Goal: Navigation & Orientation: Understand site structure

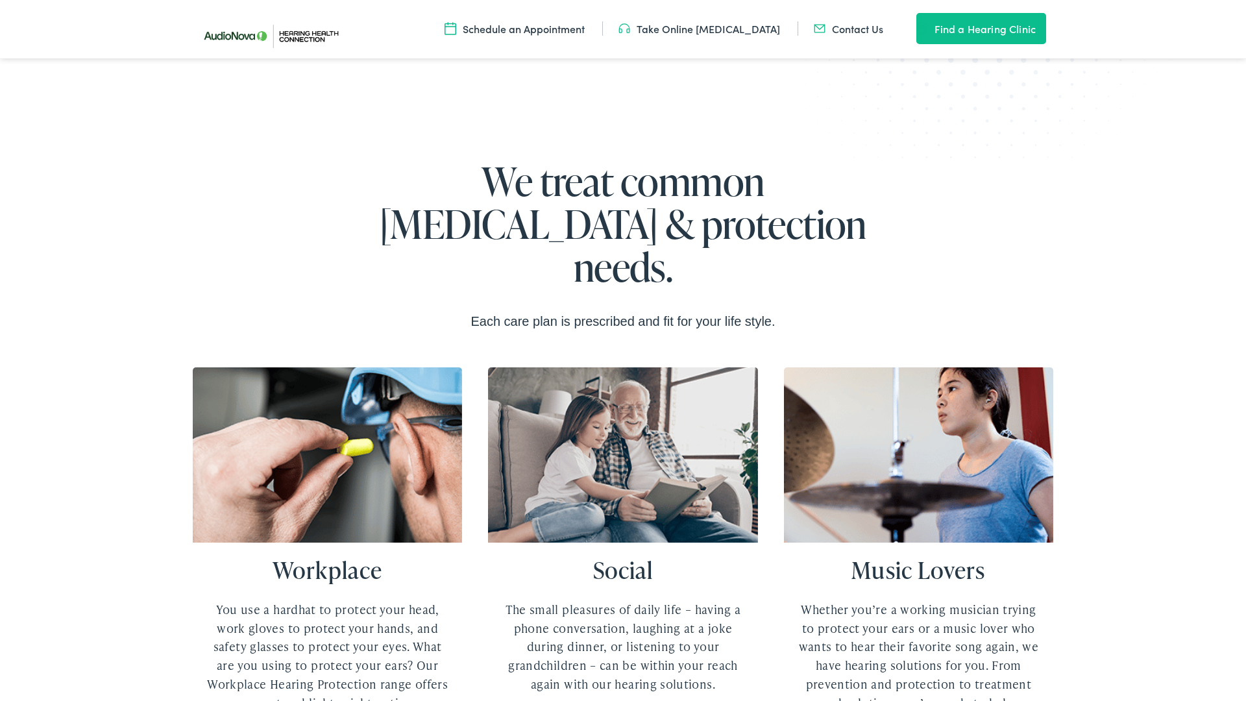
scroll to position [2517, 0]
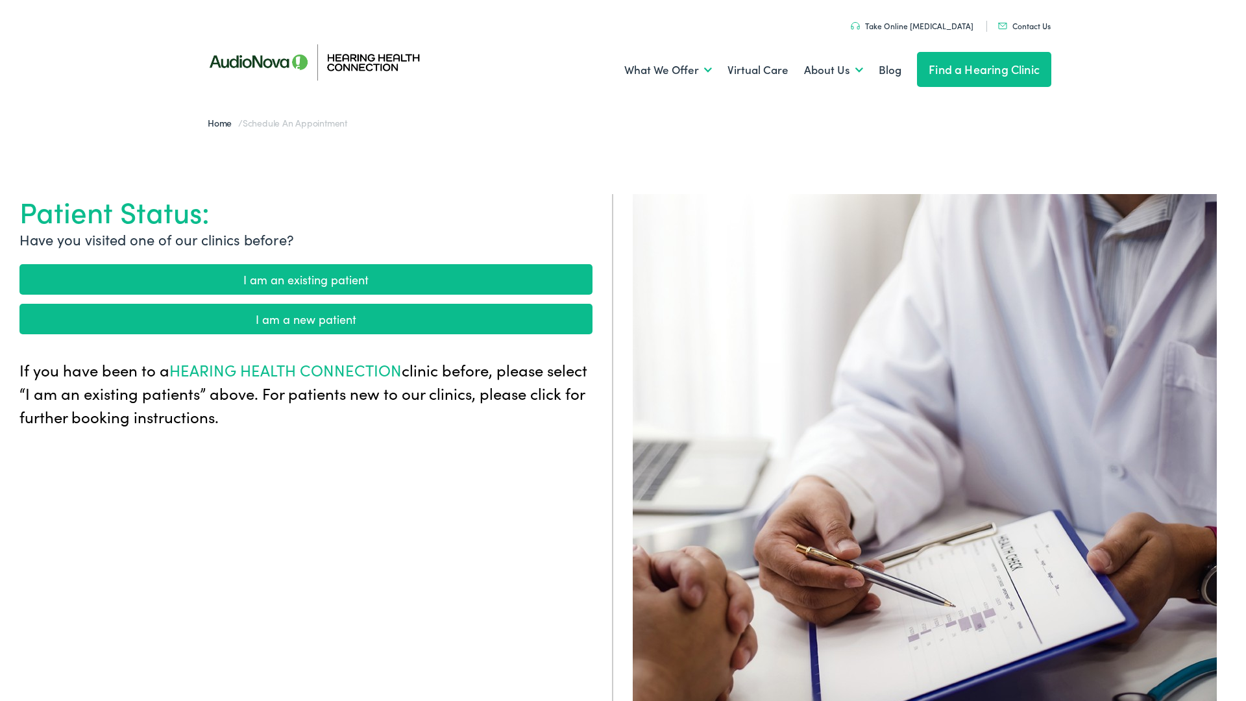
scroll to position [482, 0]
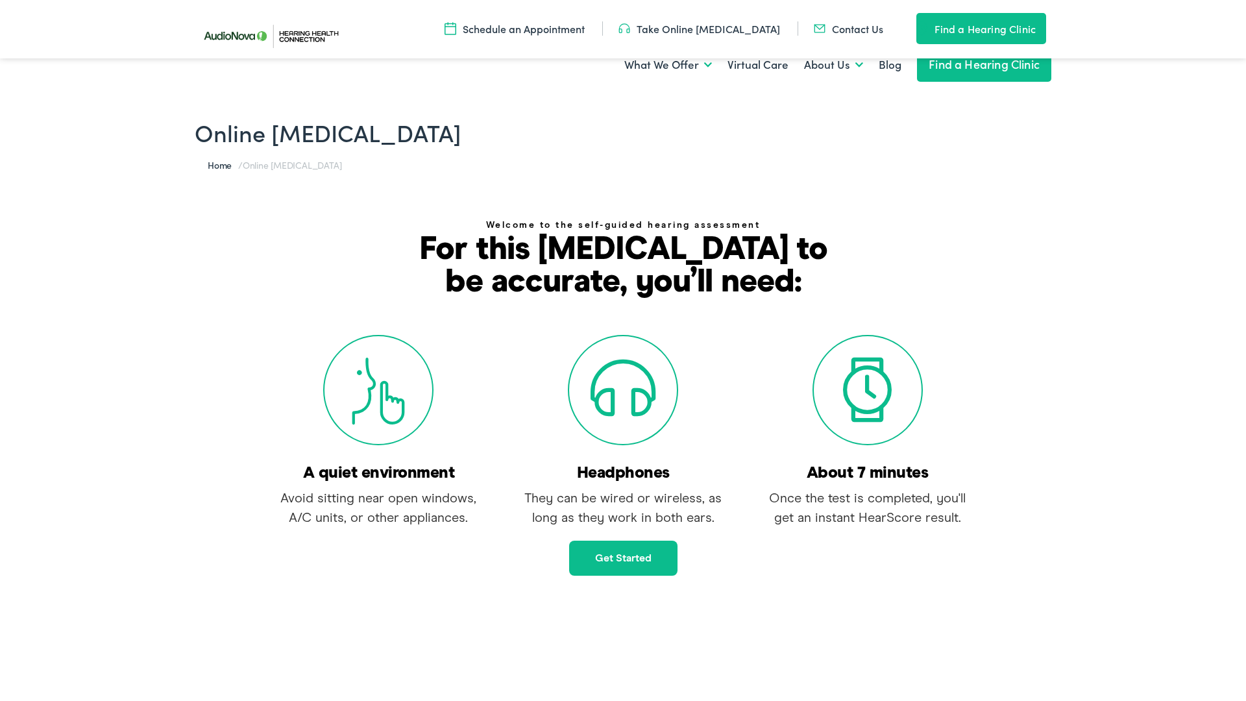
scroll to position [302, 0]
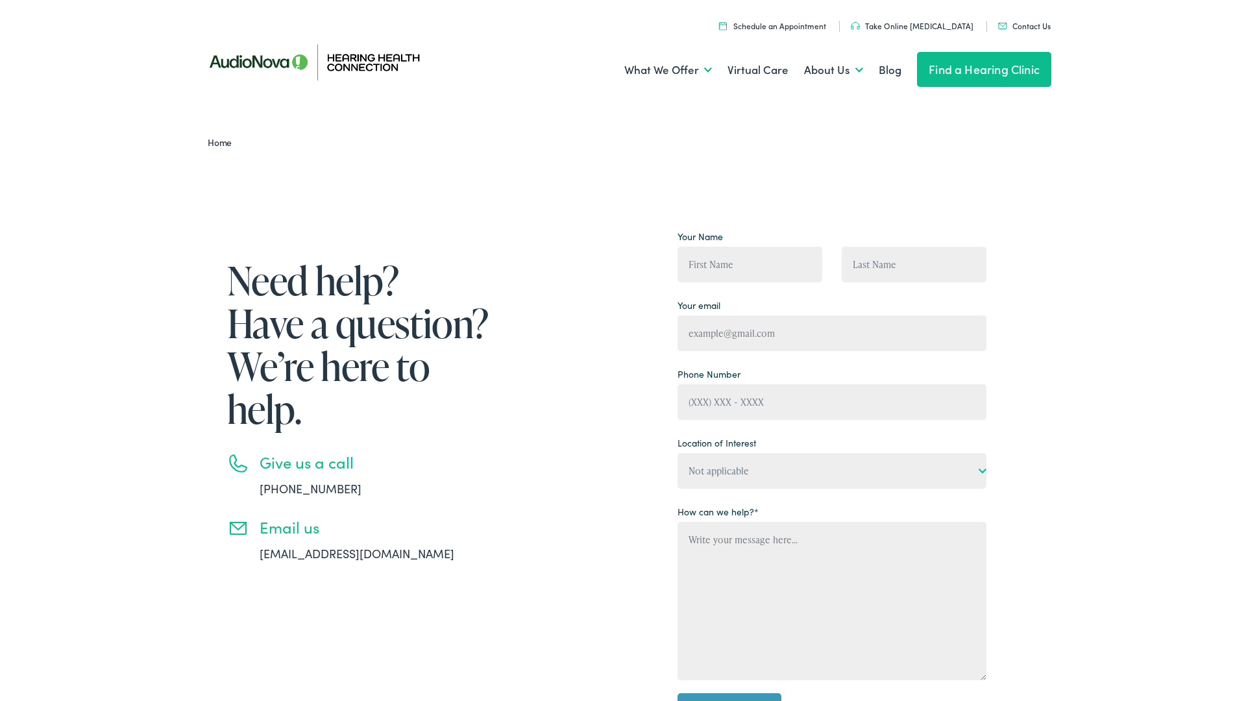
scroll to position [400, 0]
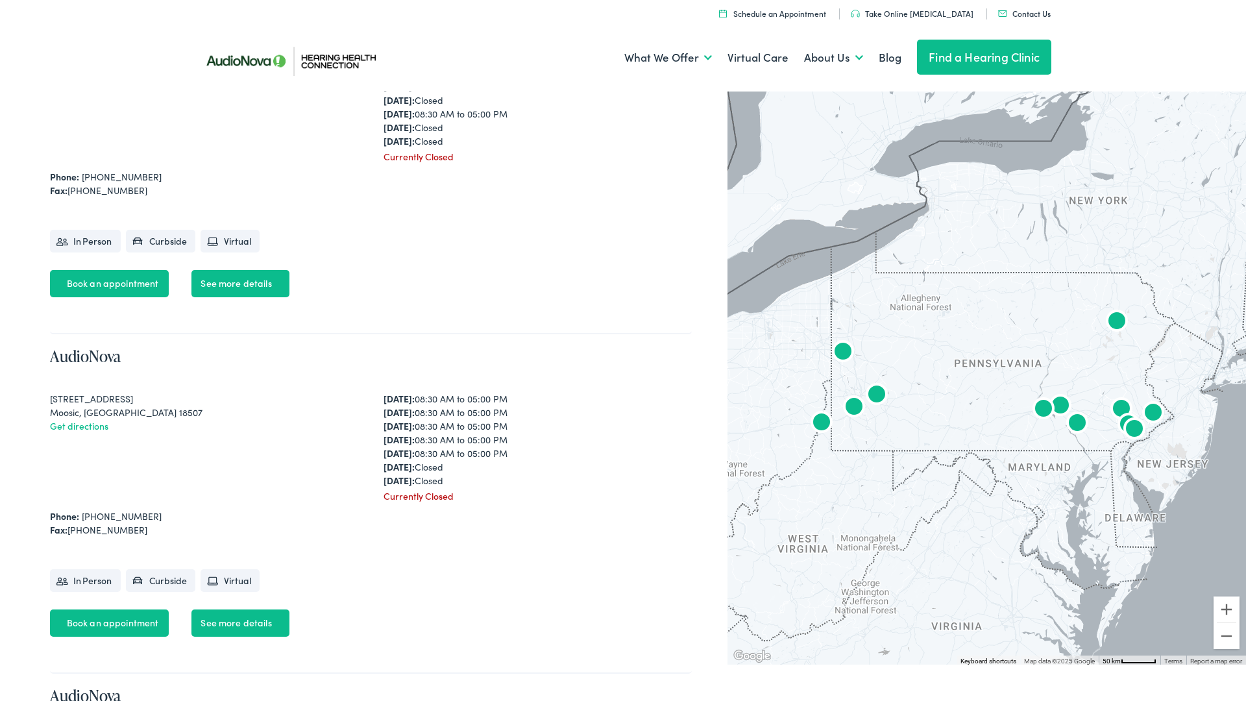
scroll to position [2329, 0]
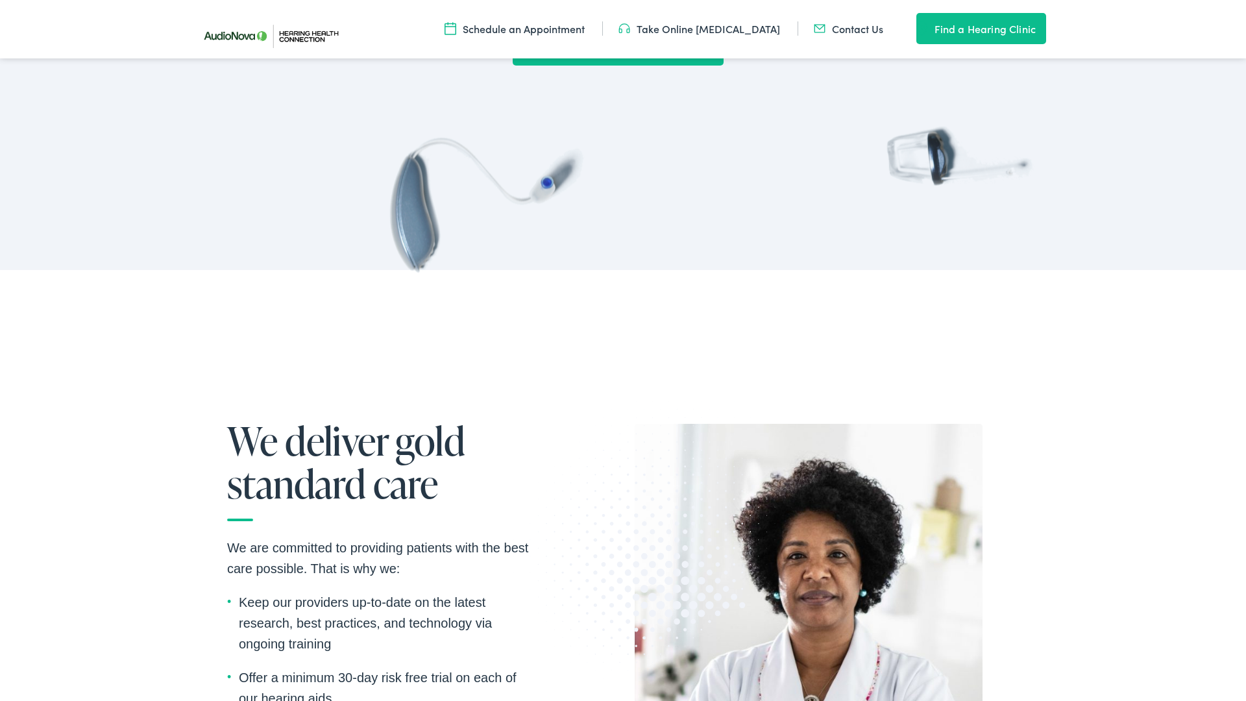
scroll to position [1914, 0]
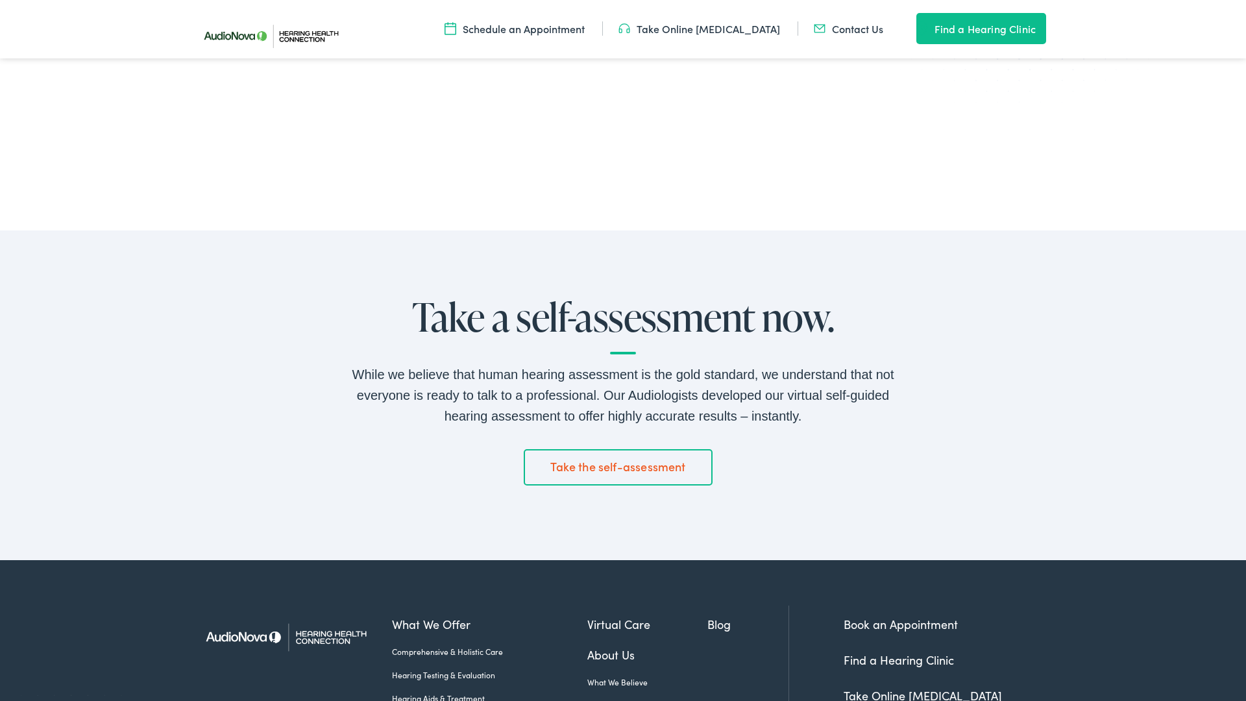
scroll to position [2082, 0]
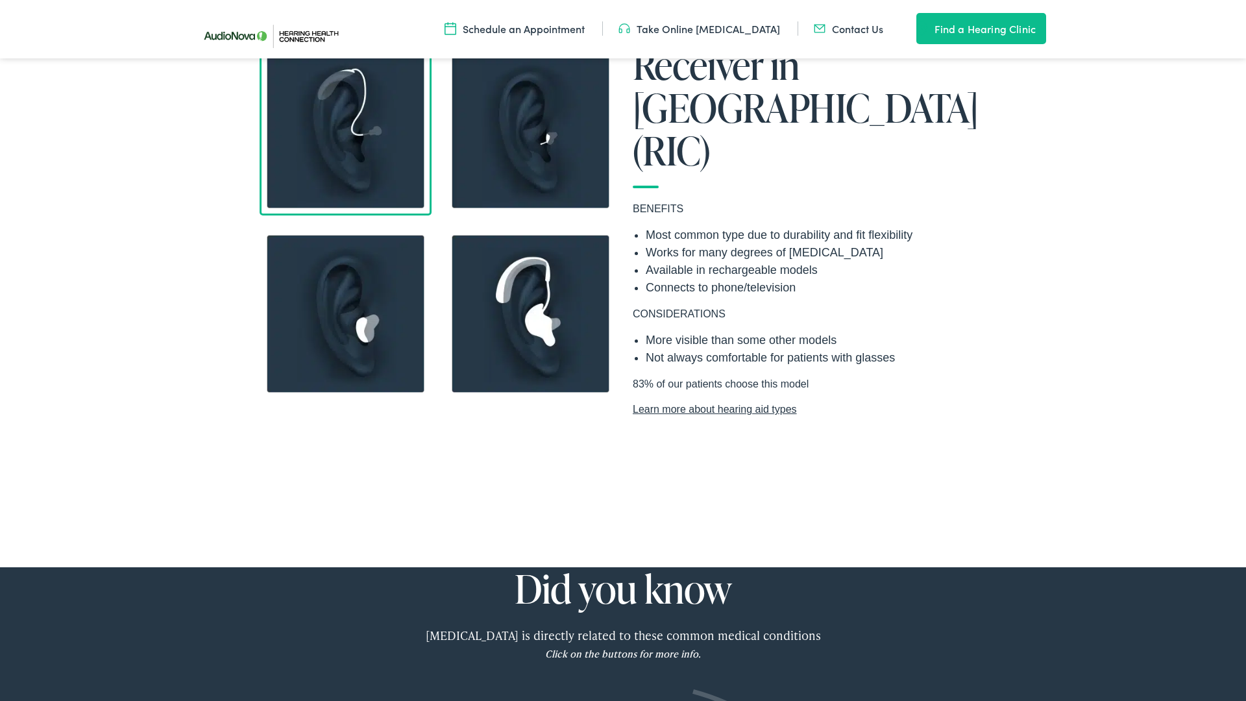
scroll to position [1926, 0]
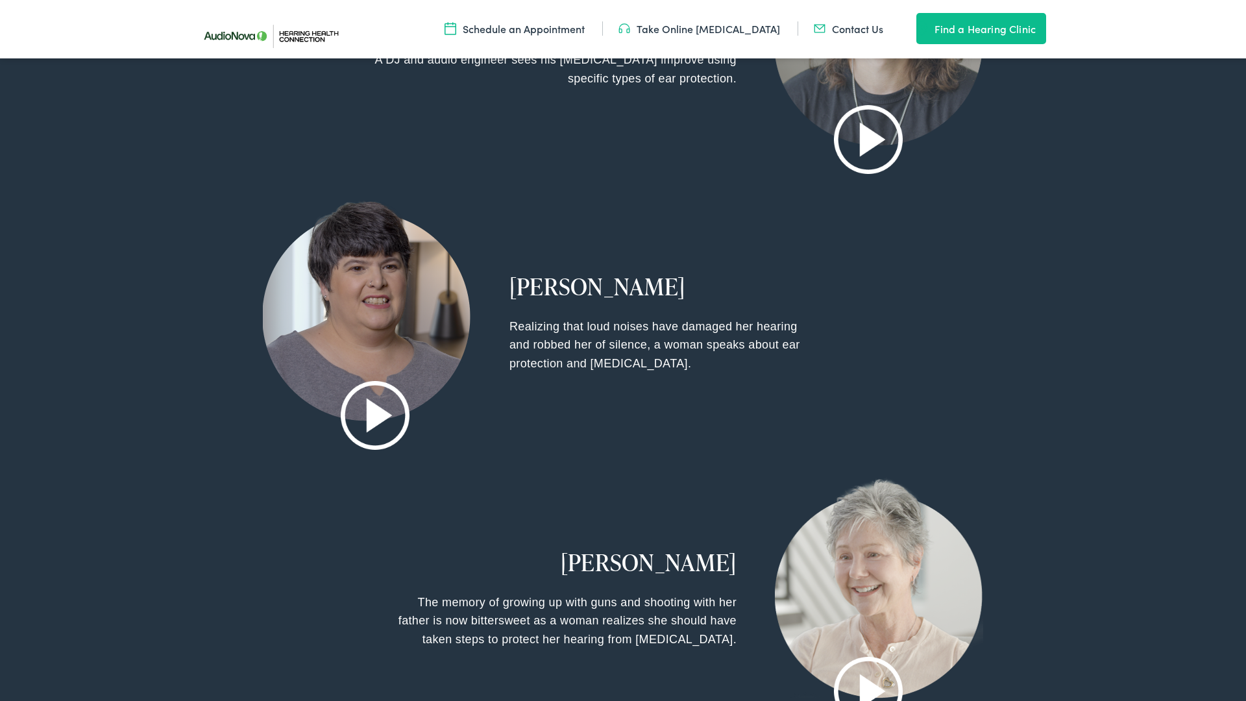
scroll to position [2556, 0]
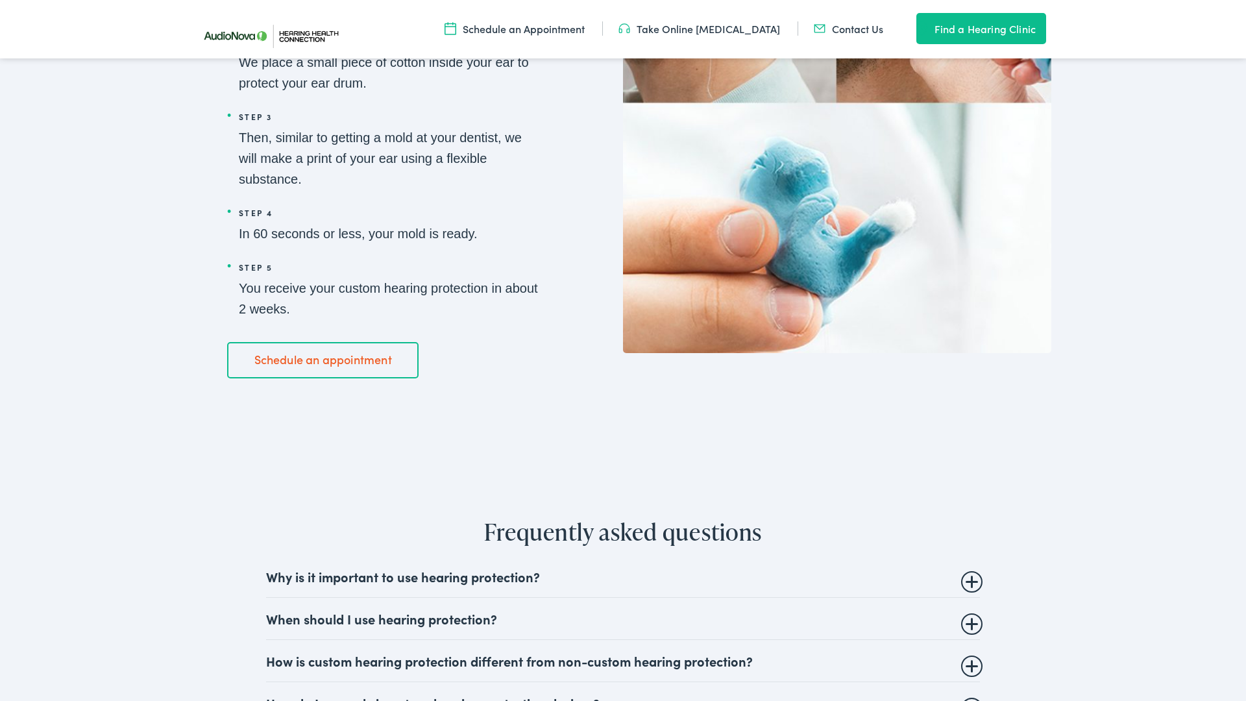
scroll to position [2545, 0]
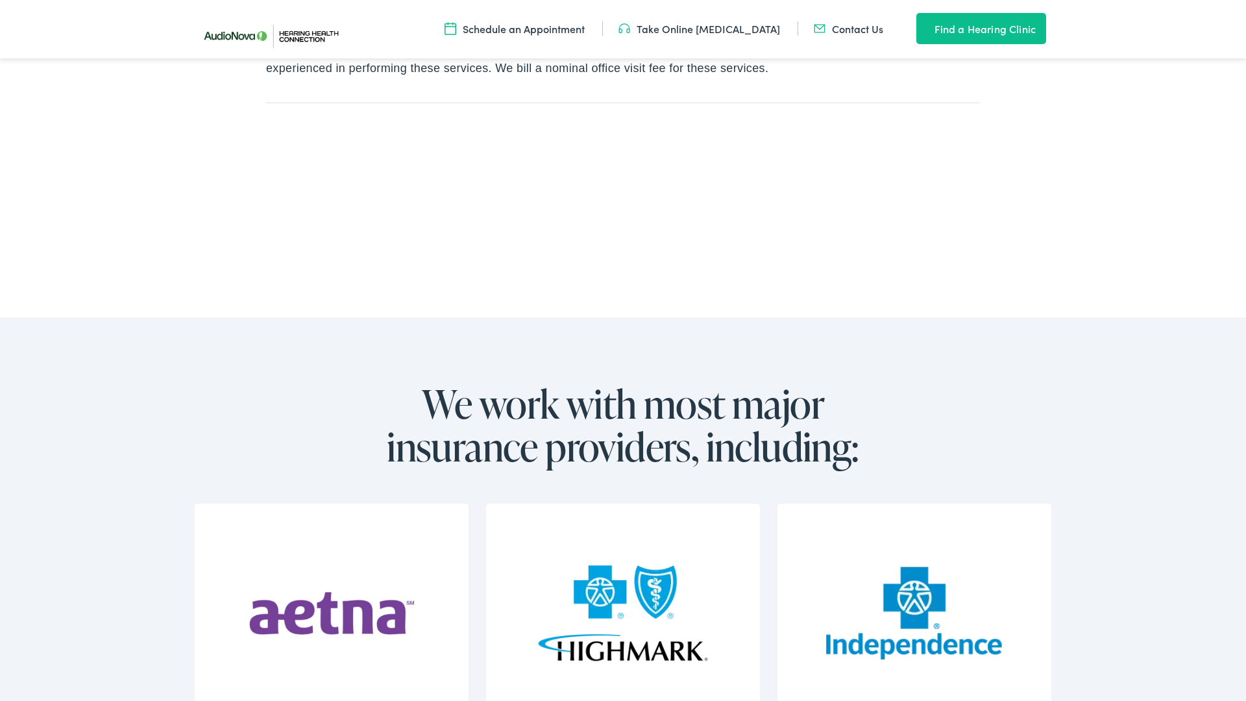
scroll to position [1919, 0]
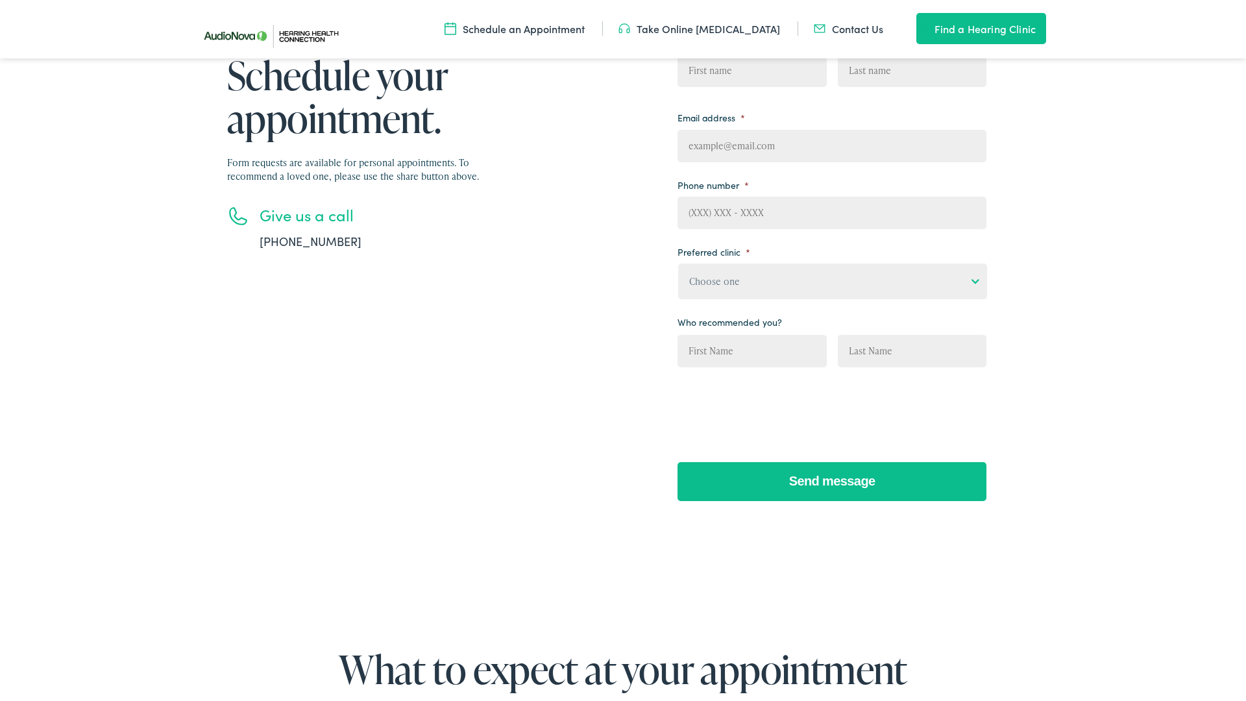
scroll to position [2541, 0]
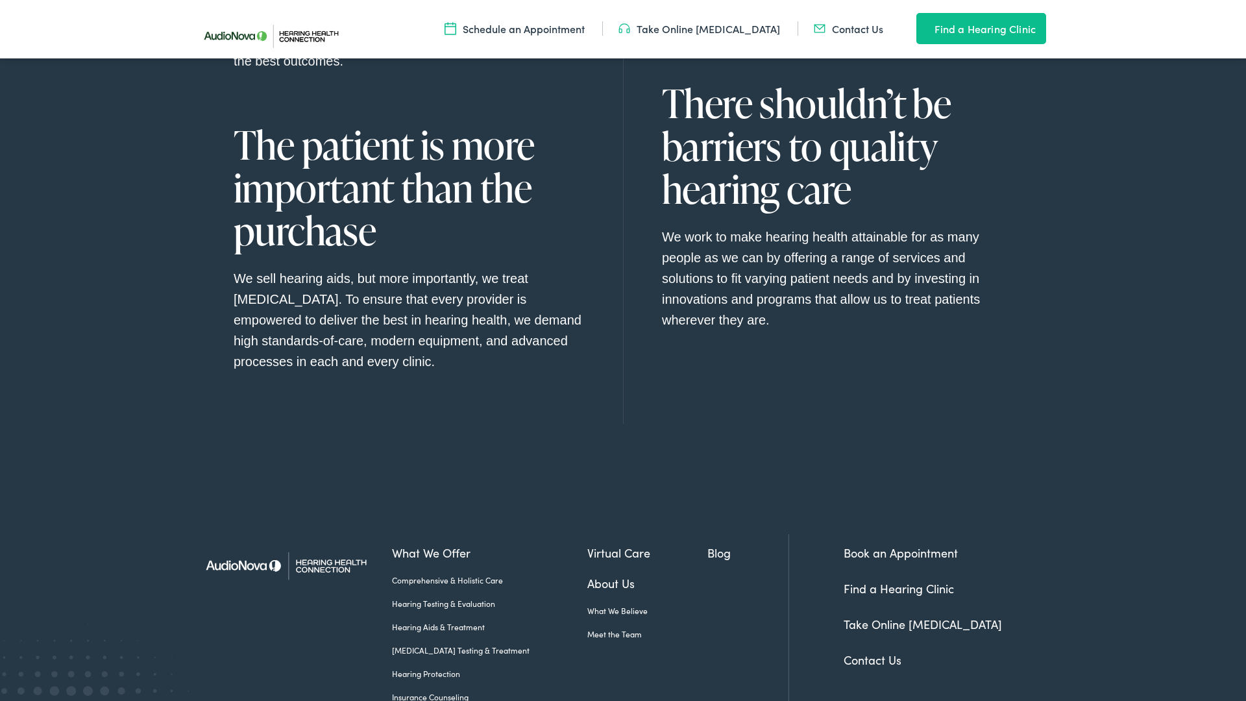
scroll to position [1395, 0]
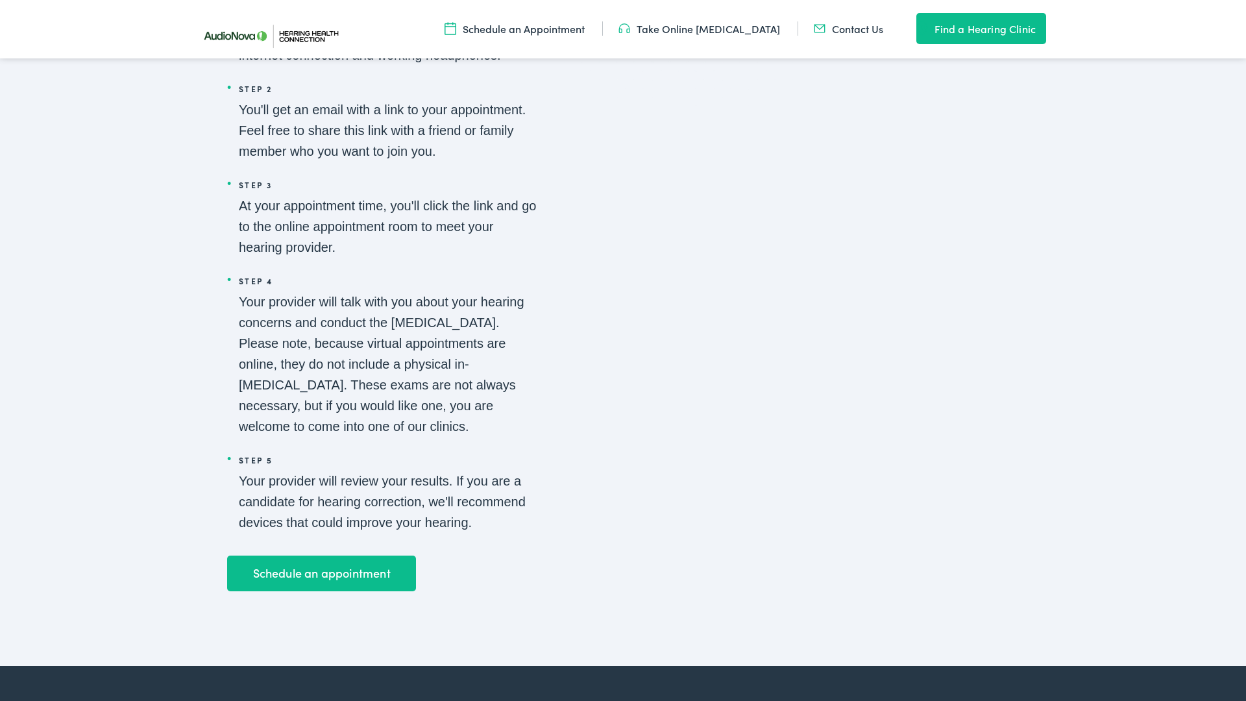
scroll to position [2170, 0]
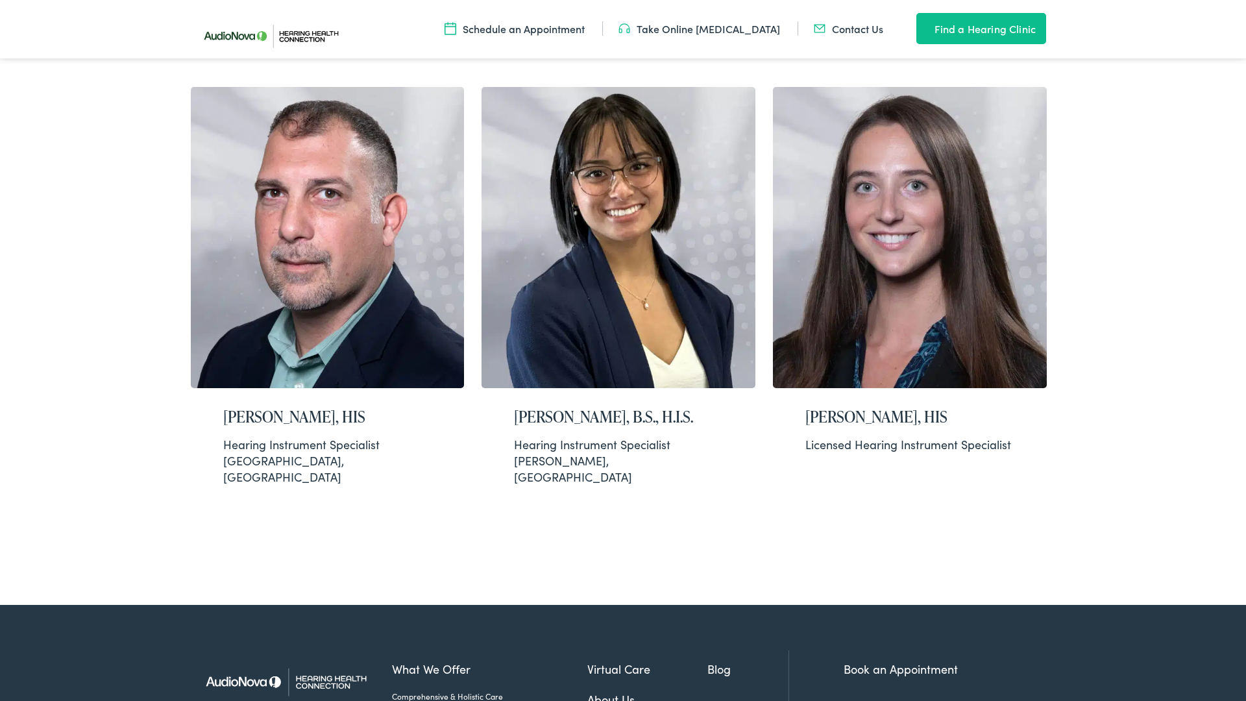
scroll to position [1463, 0]
